Goal: Transaction & Acquisition: Purchase product/service

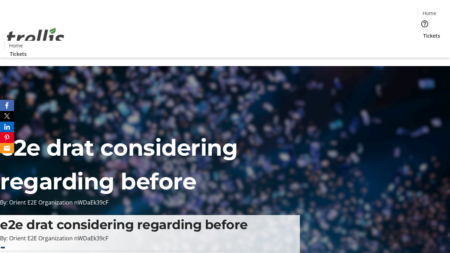
click at [423, 32] on span "Tickets" at bounding box center [431, 35] width 17 height 7
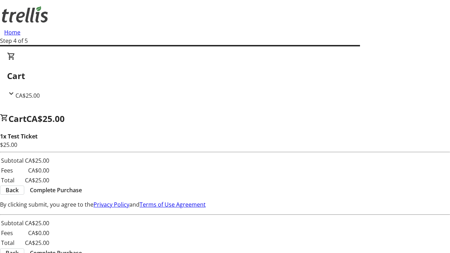
click at [82, 186] on span "Complete Purchase" at bounding box center [56, 190] width 52 height 8
